Goal: Information Seeking & Learning: Learn about a topic

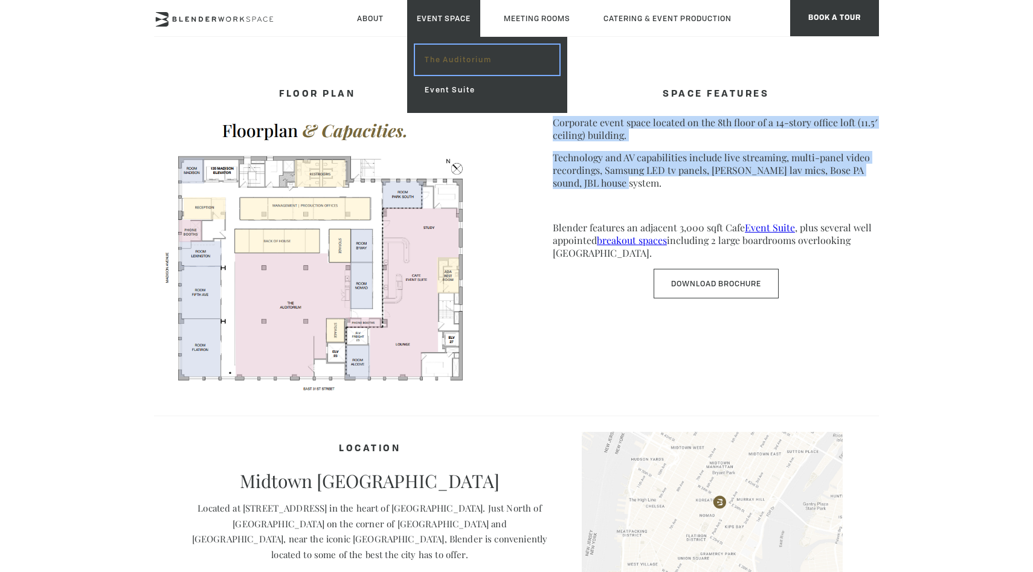
click at [439, 66] on link "The Auditorium" at bounding box center [487, 60] width 144 height 30
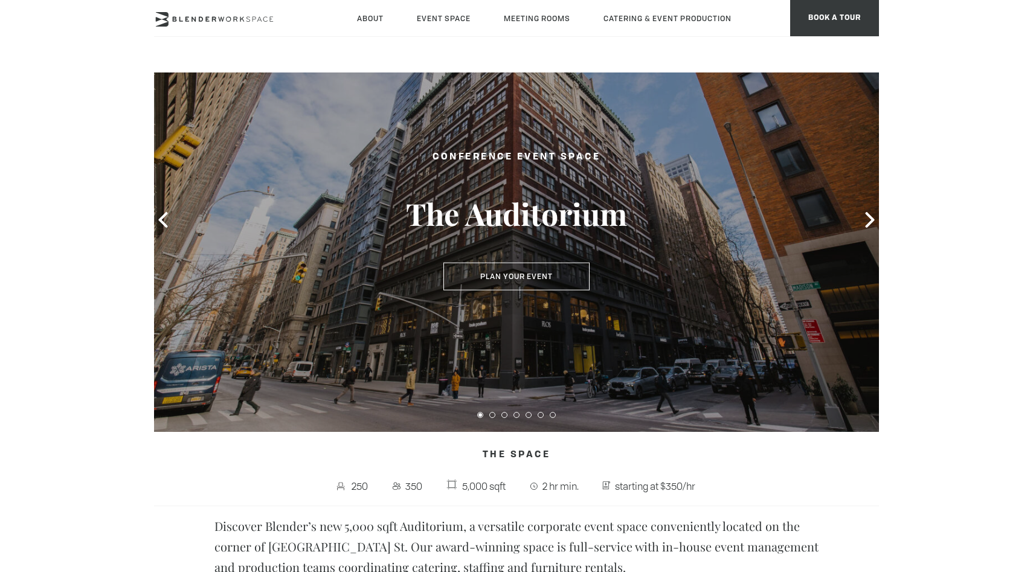
scroll to position [94, 0]
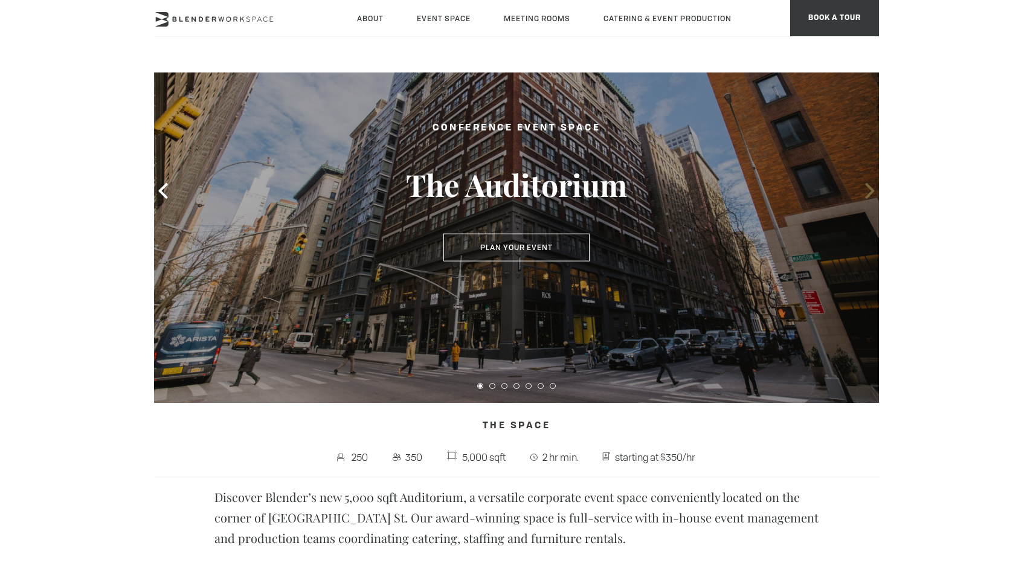
click at [863, 190] on icon at bounding box center [870, 191] width 16 height 16
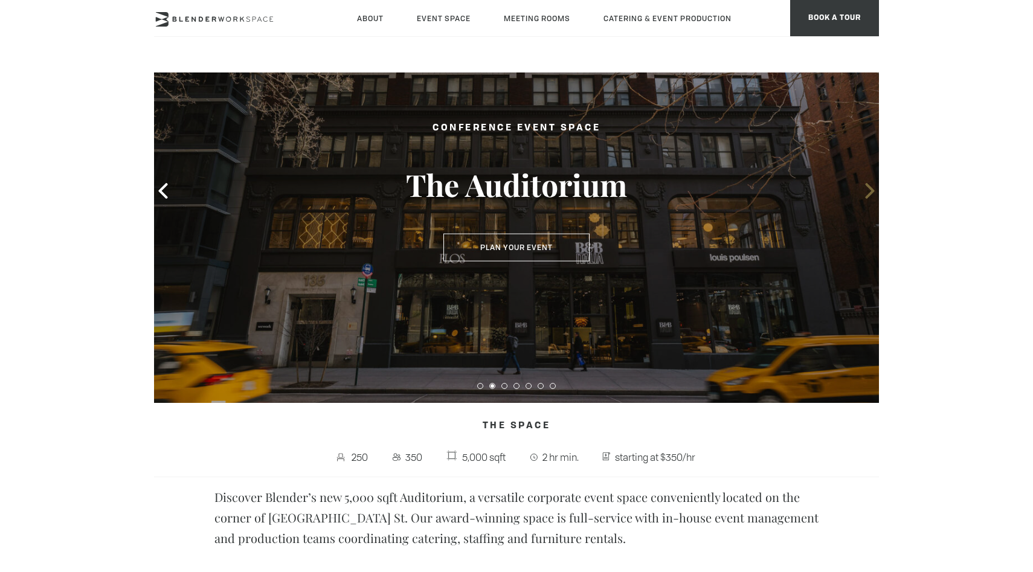
click at [863, 190] on icon at bounding box center [870, 191] width 16 height 16
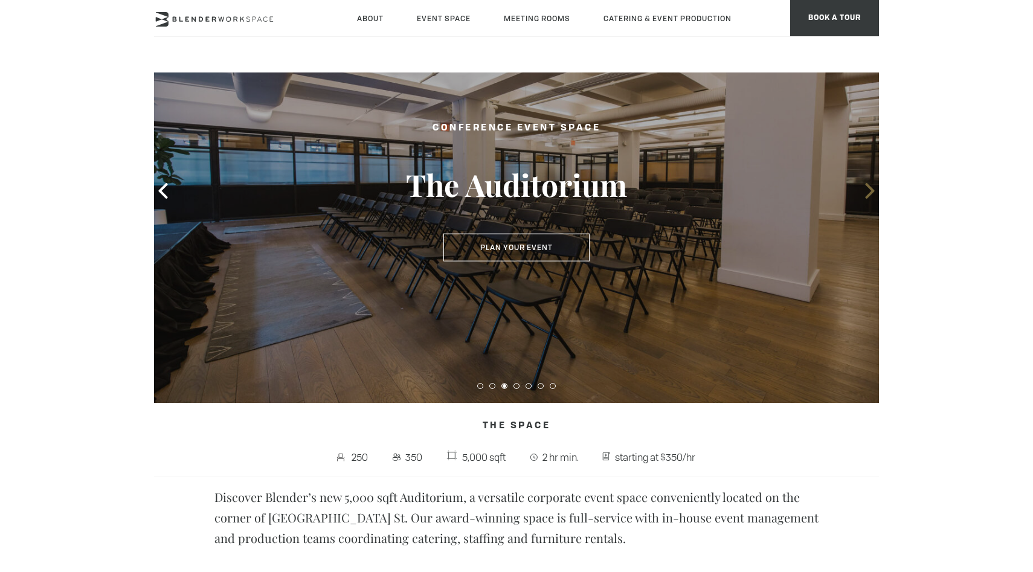
click at [863, 190] on icon at bounding box center [870, 191] width 16 height 16
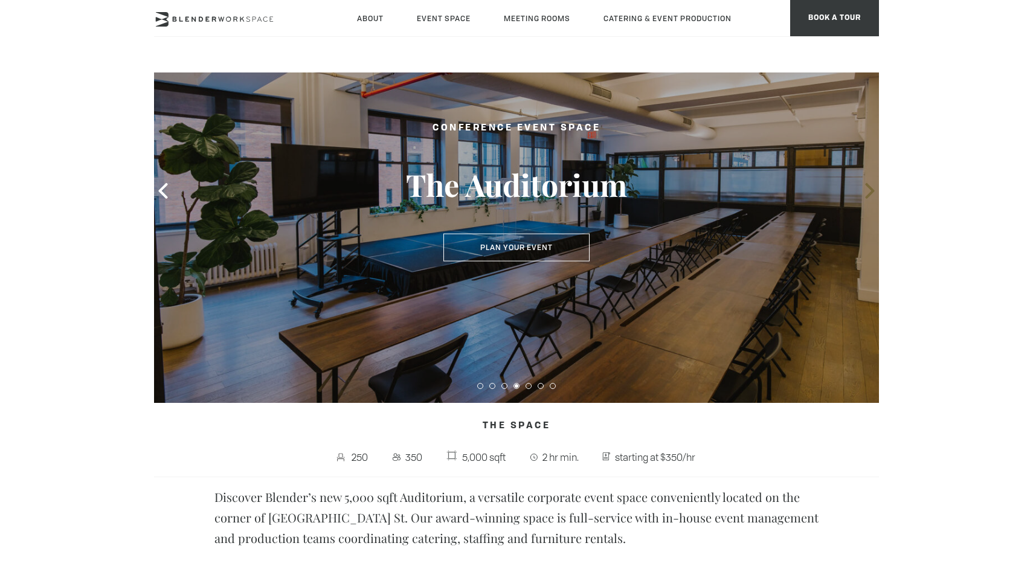
click at [863, 190] on icon at bounding box center [870, 191] width 16 height 16
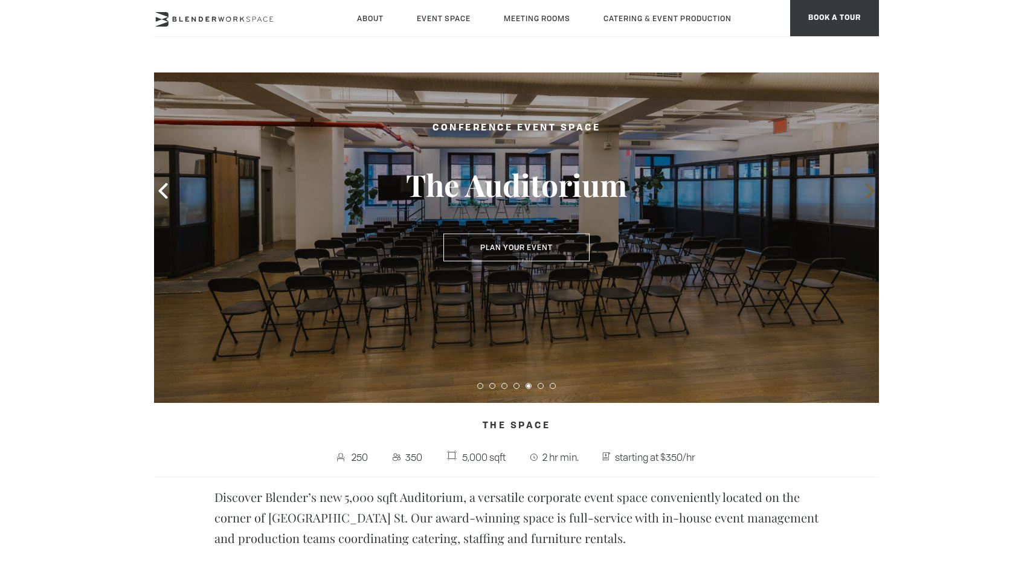
click at [863, 190] on icon at bounding box center [870, 191] width 16 height 16
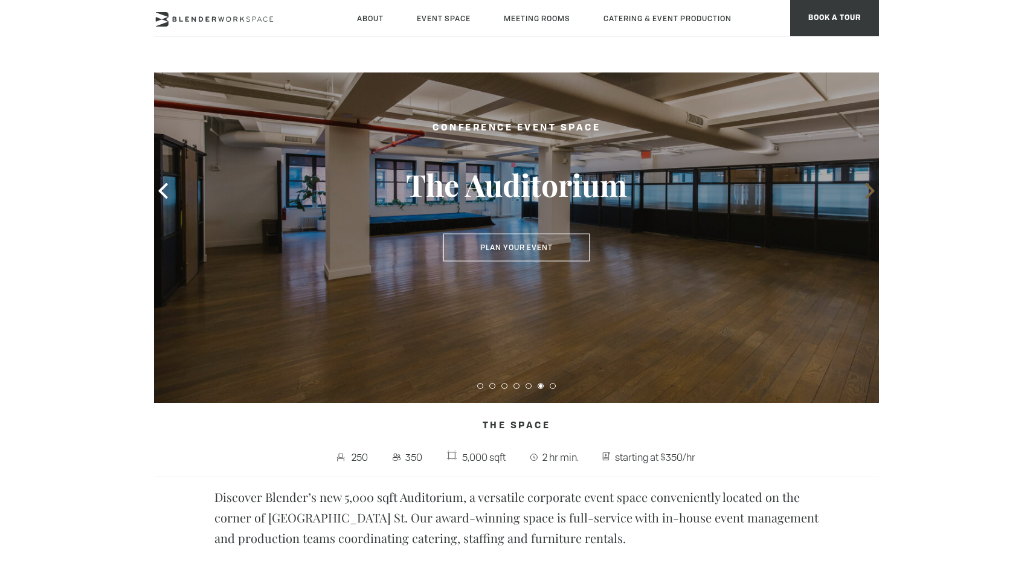
click at [863, 190] on icon at bounding box center [870, 191] width 16 height 16
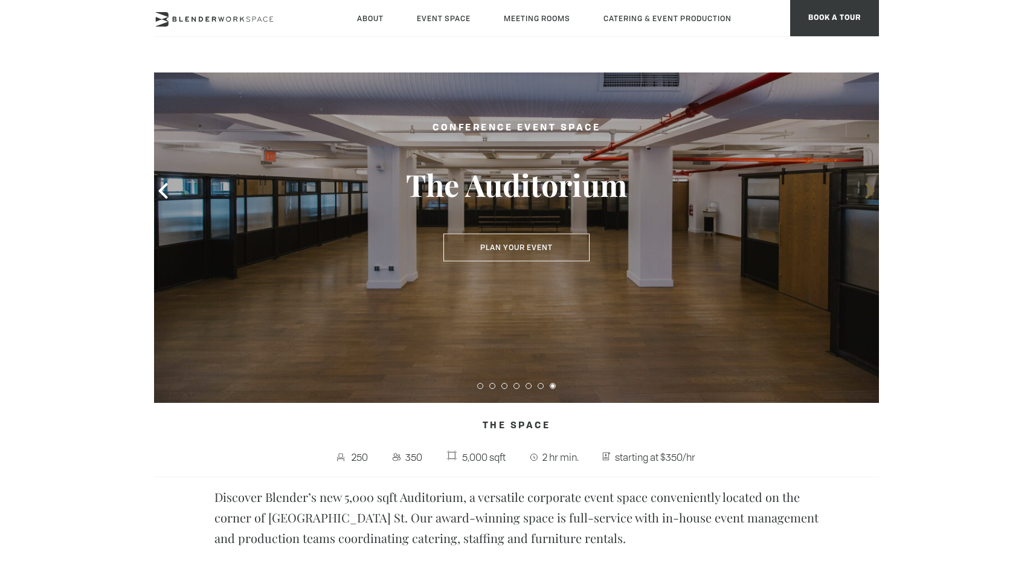
click at [863, 190] on icon at bounding box center [870, 191] width 16 height 16
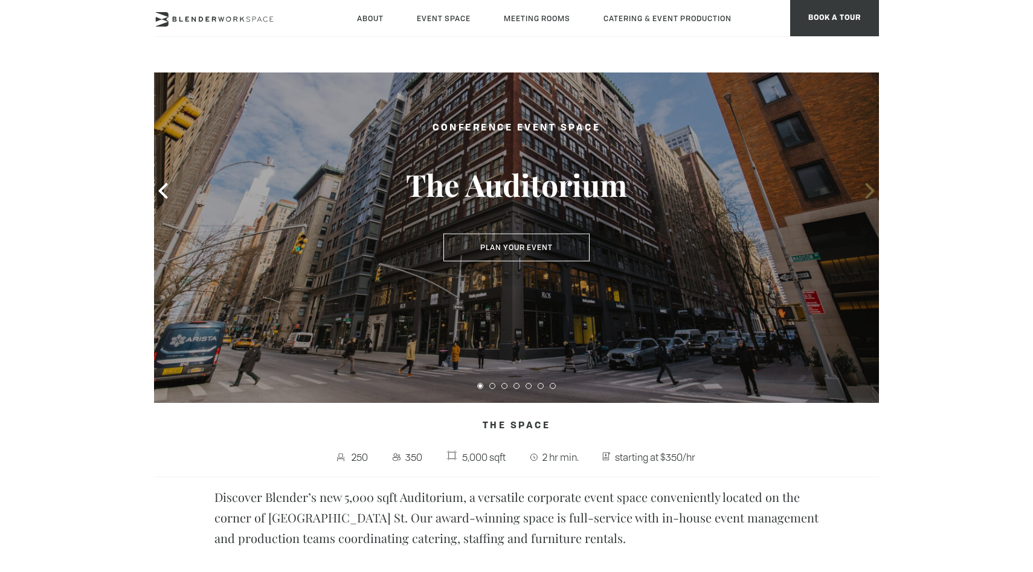
click at [863, 190] on icon at bounding box center [870, 191] width 16 height 16
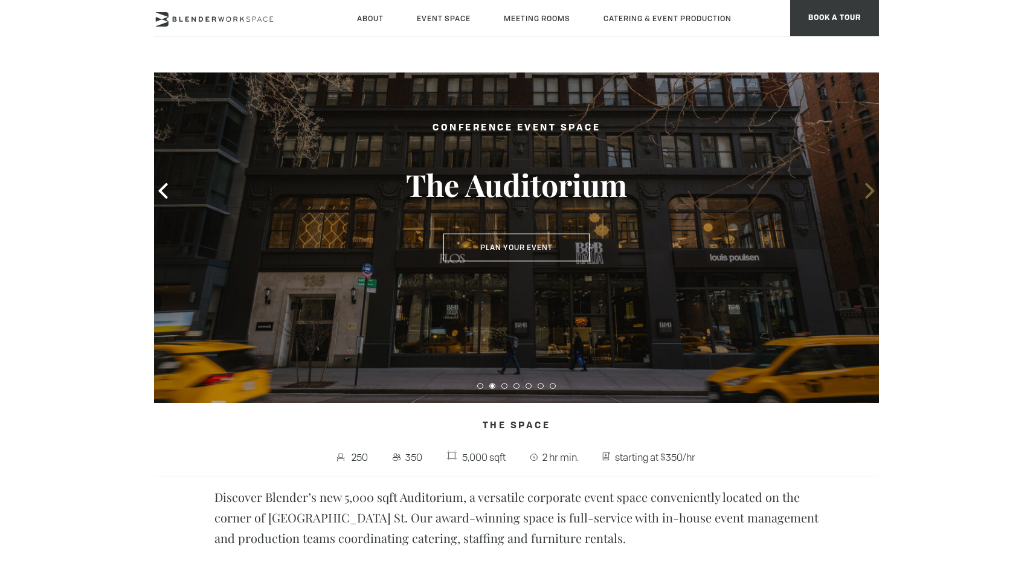
click at [863, 190] on icon at bounding box center [870, 191] width 16 height 16
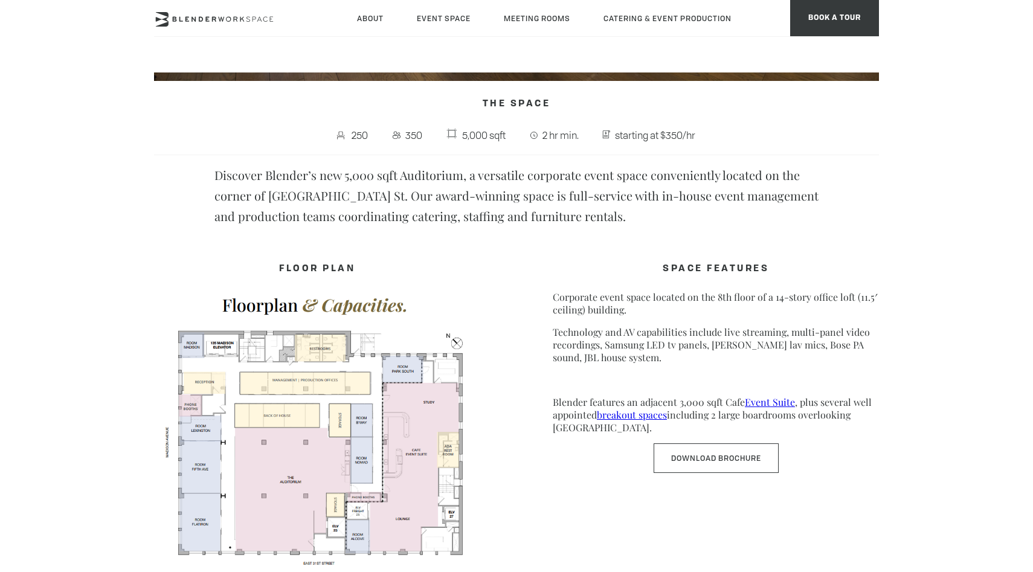
scroll to position [465, 0]
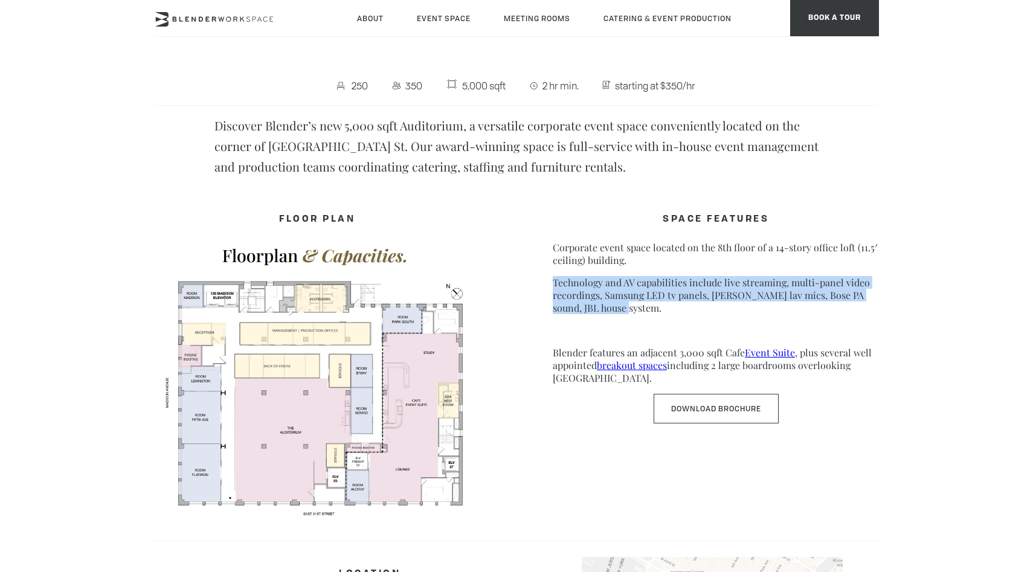
drag, startPoint x: 613, startPoint y: 306, endPoint x: 544, endPoint y: 281, distance: 73.7
click at [544, 281] on div "FLOOR PLAN SPACE FEATURES Corporate event space located on the 8th floor of a 1…" at bounding box center [516, 358] width 725 height 325
copy p "Technology and AV capabilities include live streaming, multi-panel video record…"
